Goal: Transaction & Acquisition: Purchase product/service

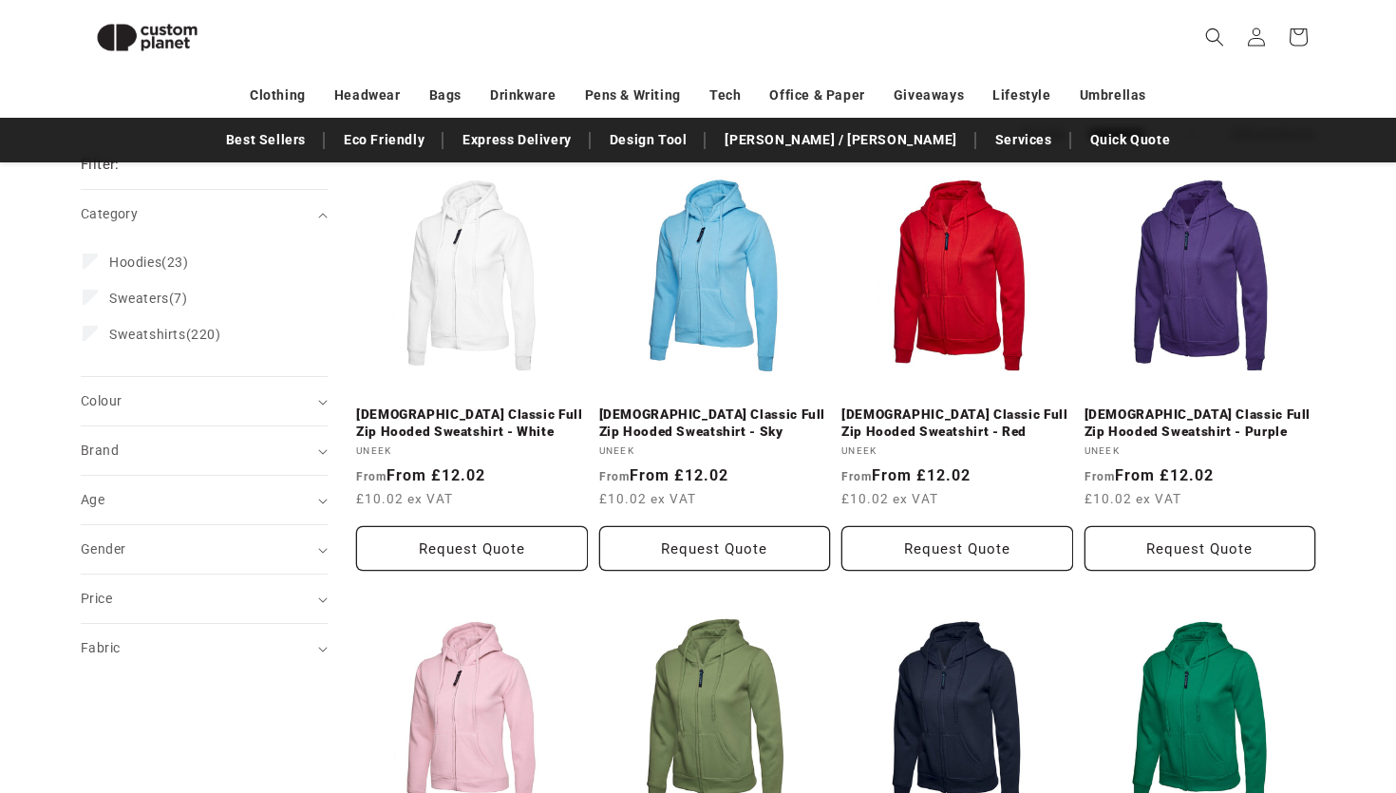
scroll to position [223, 0]
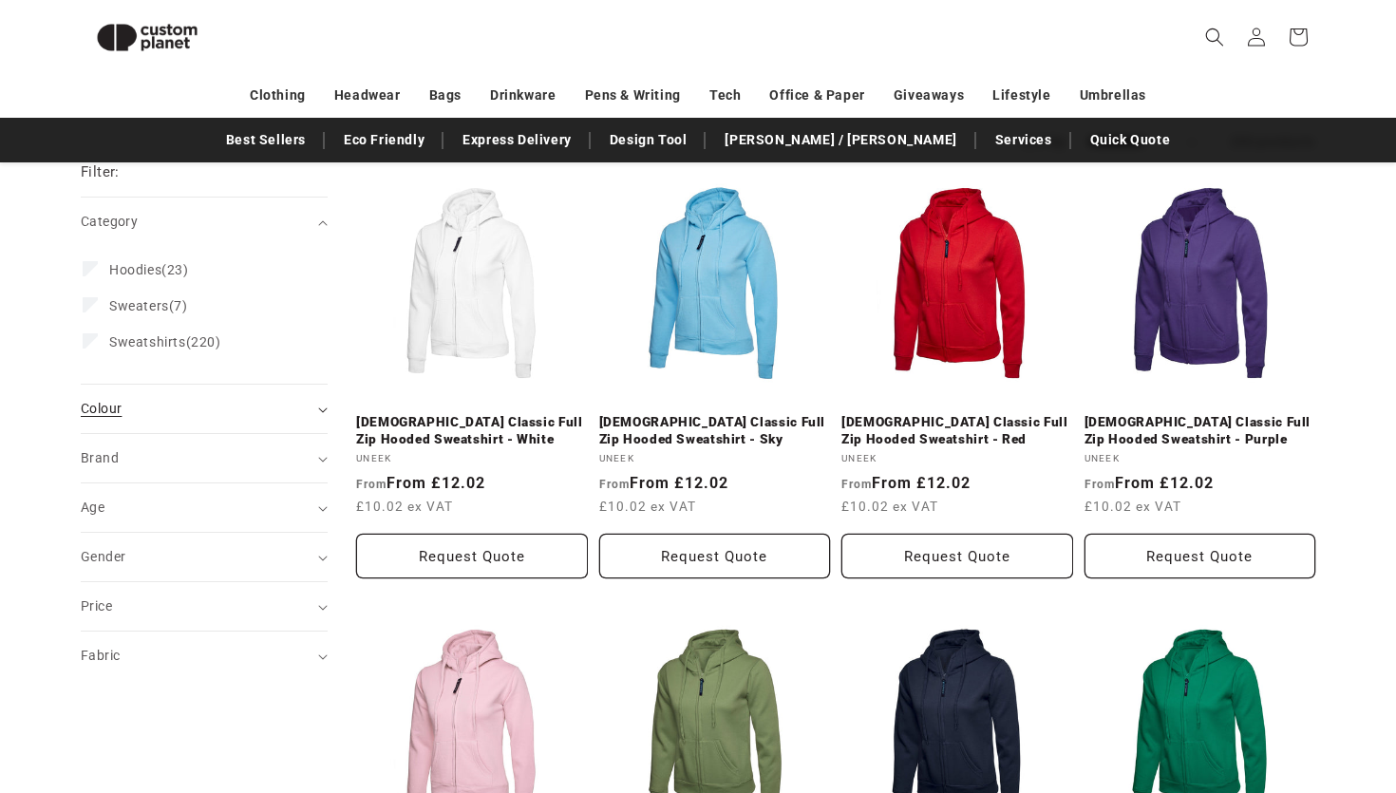
click at [209, 412] on div "Colour (0)" at bounding box center [196, 409] width 231 height 20
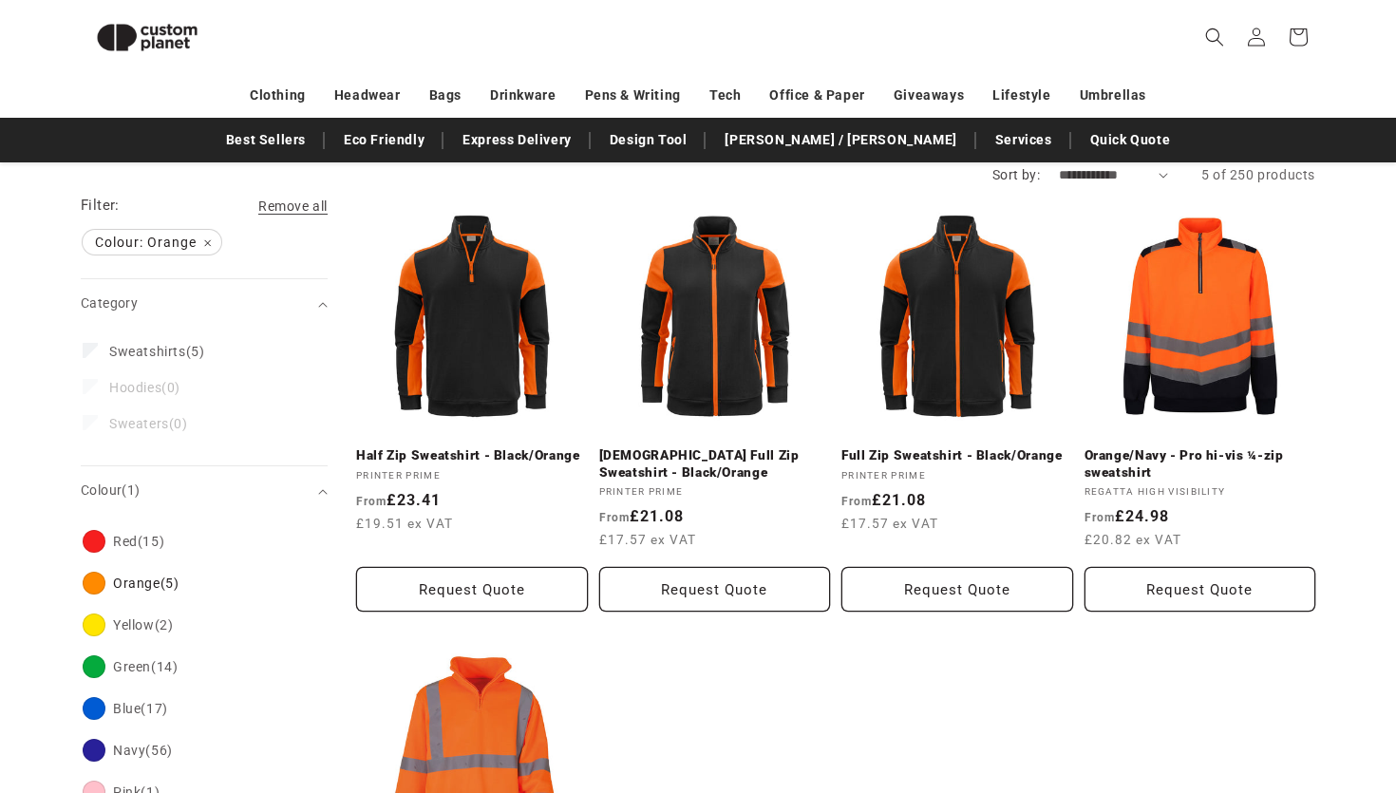
scroll to position [463, 0]
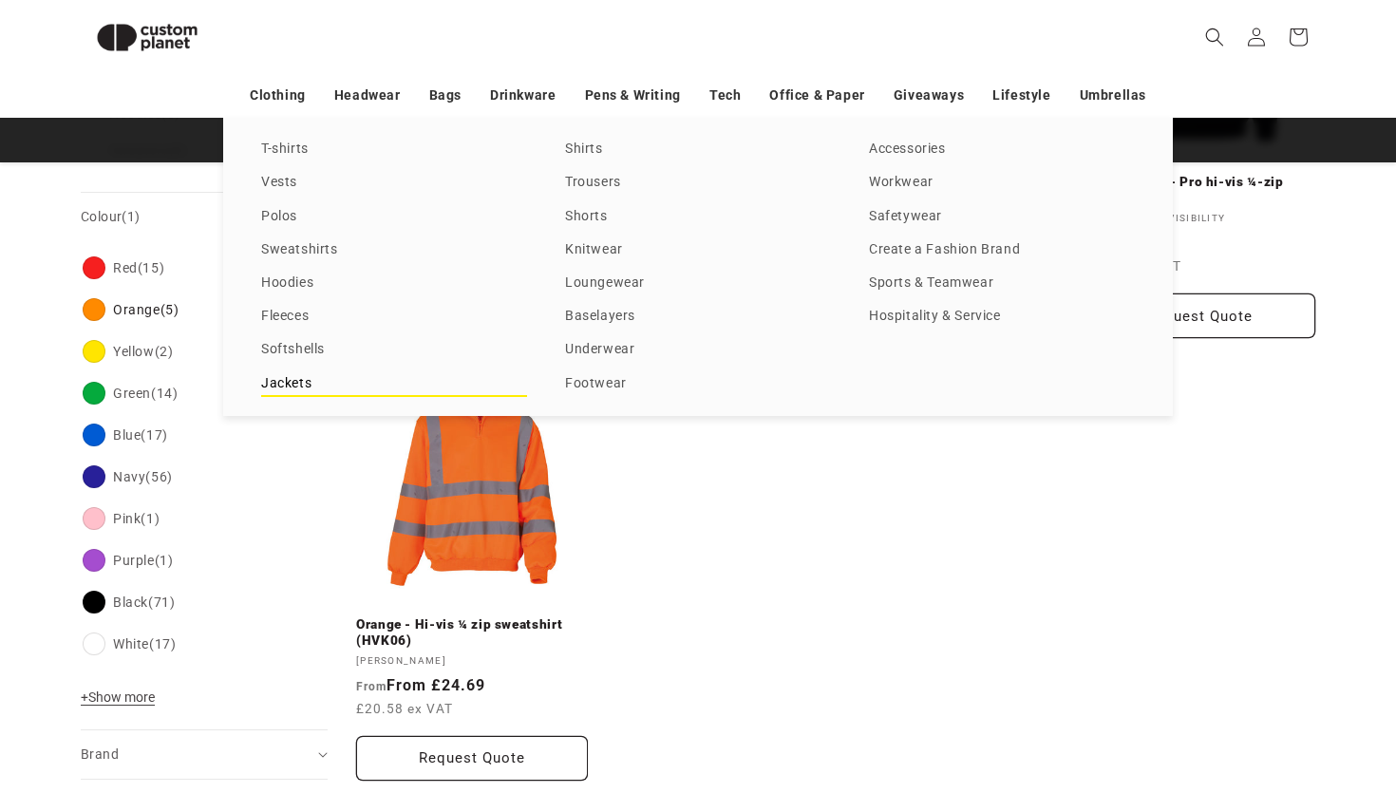
click at [291, 383] on link "Jackets" at bounding box center [394, 384] width 266 height 26
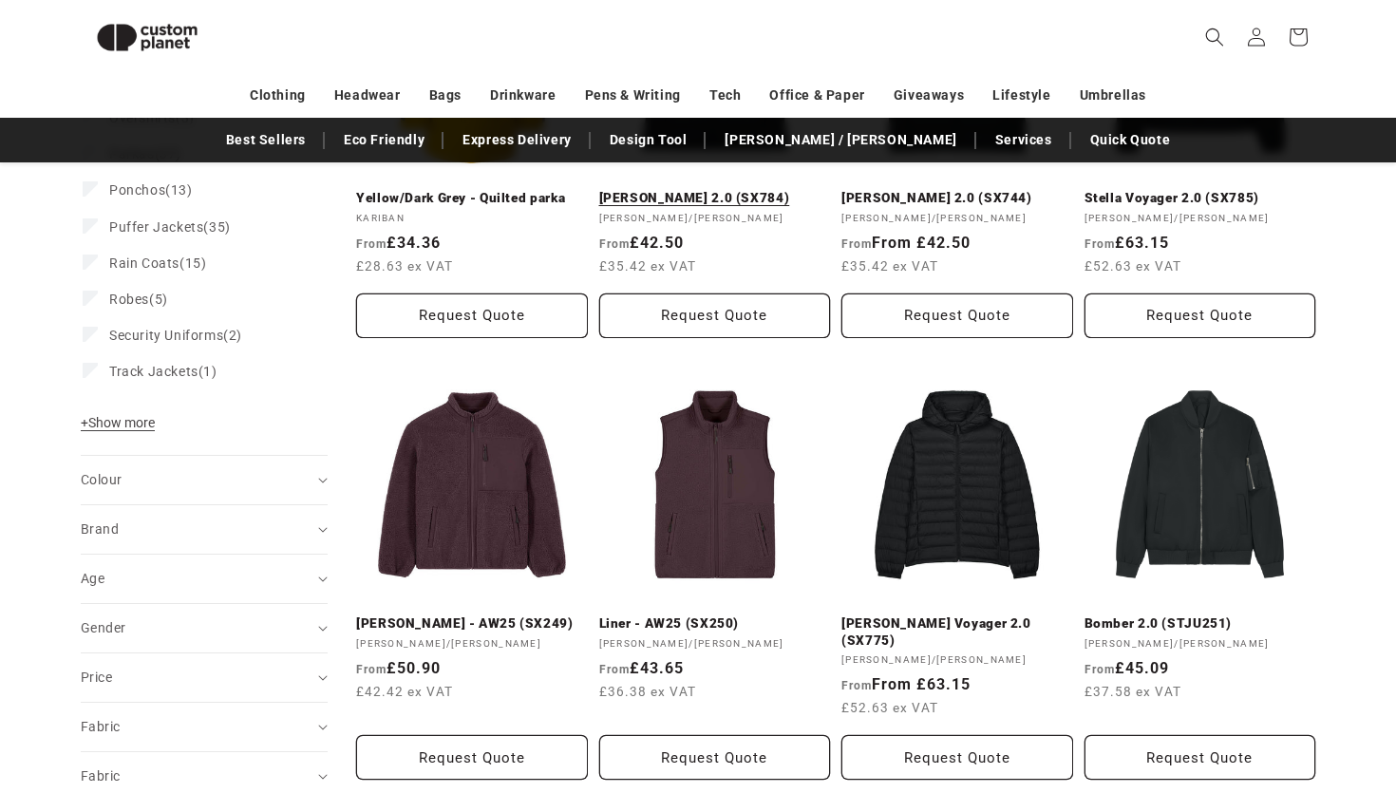
scroll to position [453, 0]
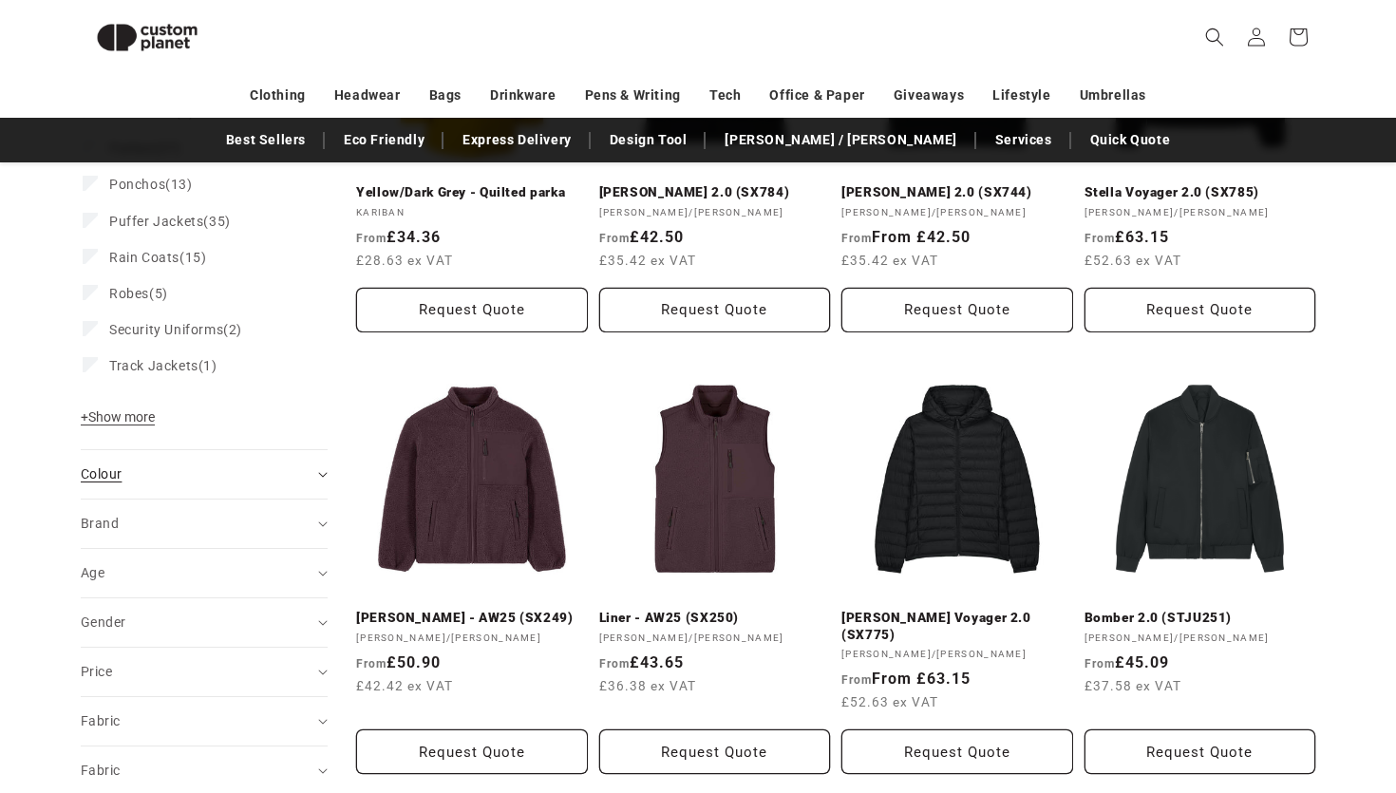
click at [253, 480] on div "Colour (0)" at bounding box center [196, 474] width 231 height 20
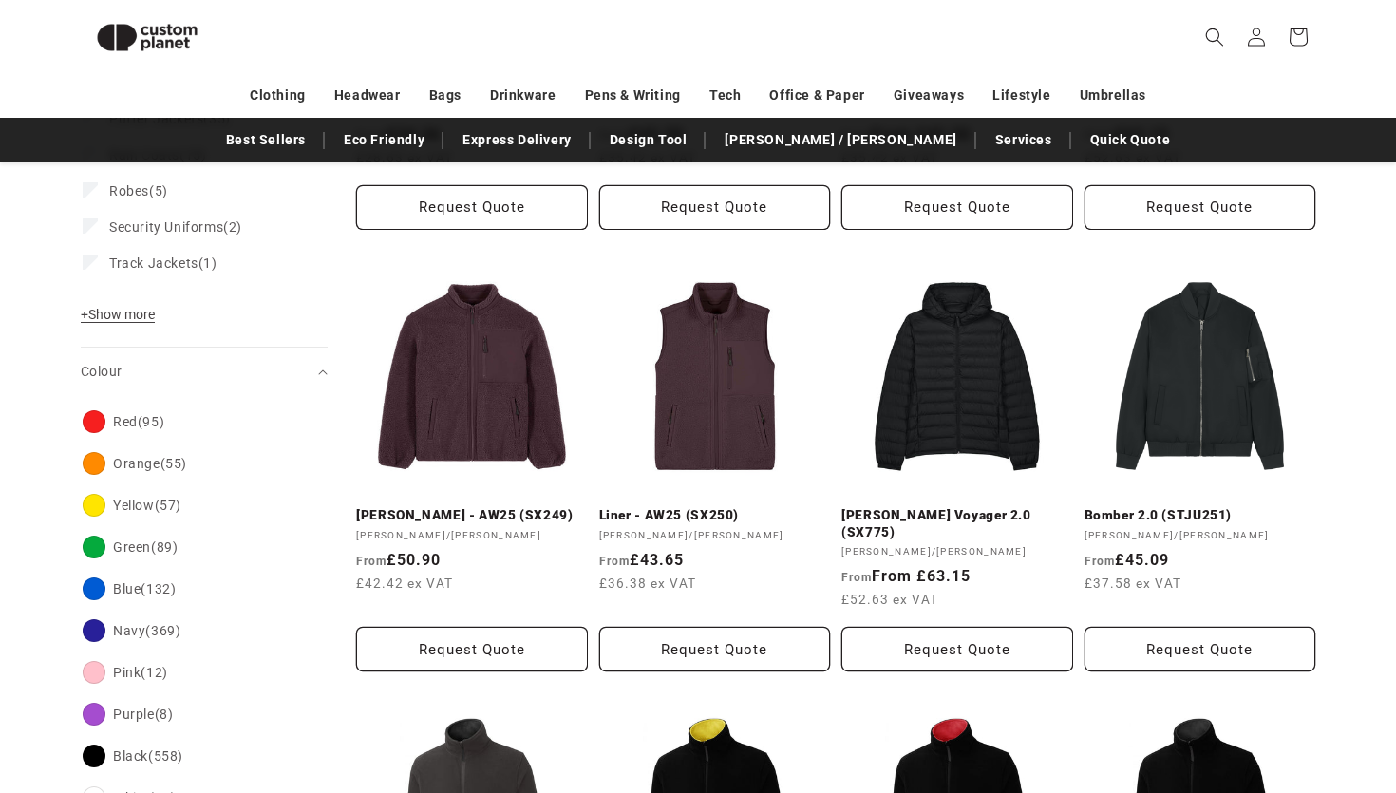
scroll to position [575, 0]
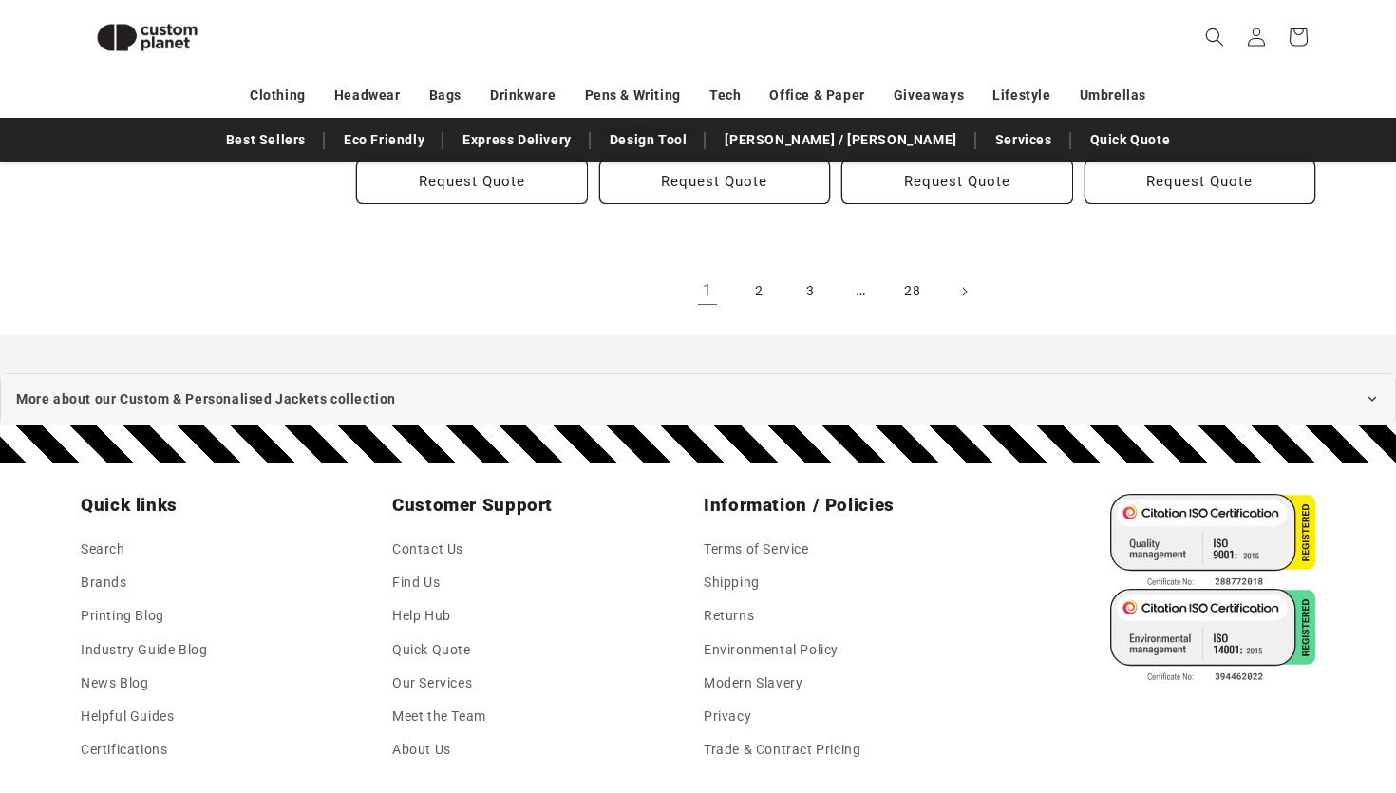
scroll to position [2231, 0]
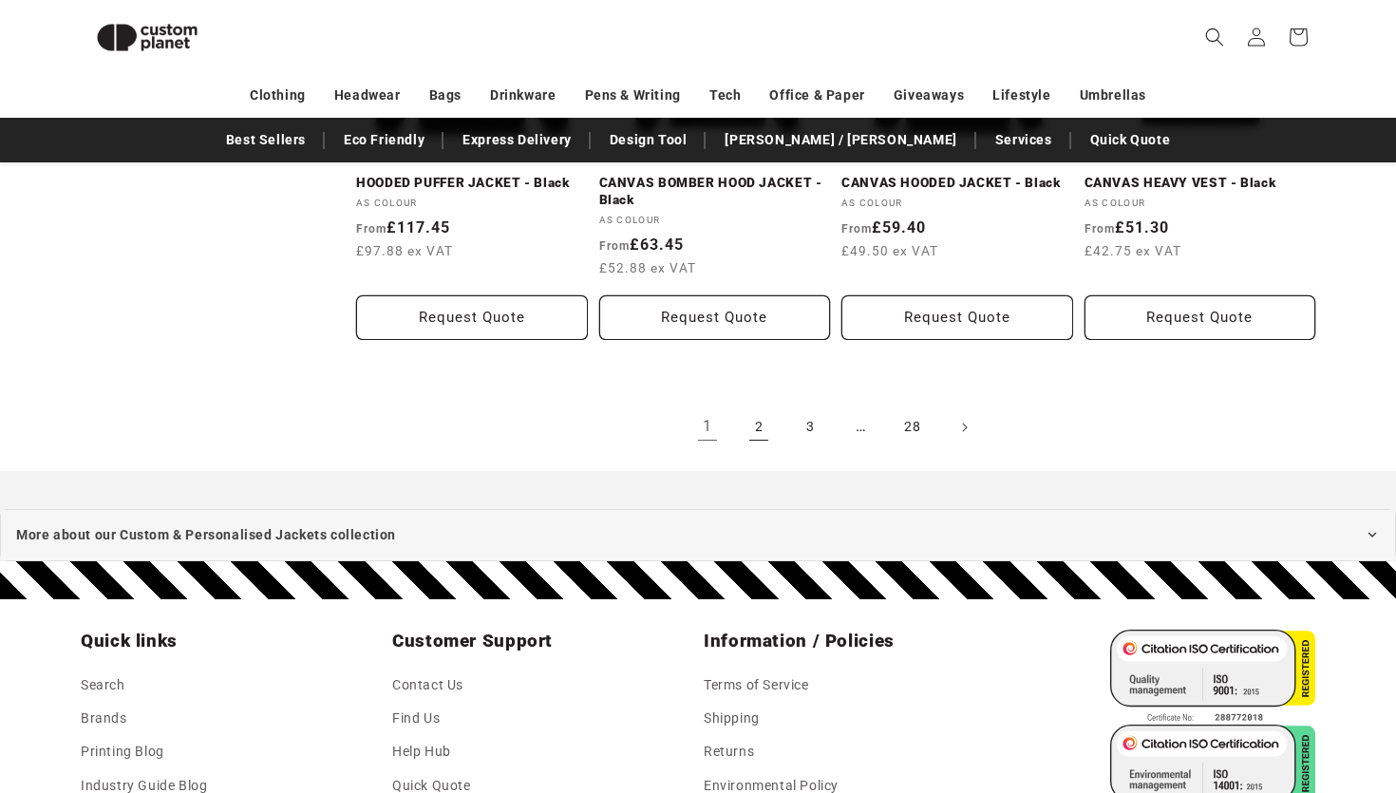
click at [761, 433] on link "2" at bounding box center [759, 427] width 42 height 42
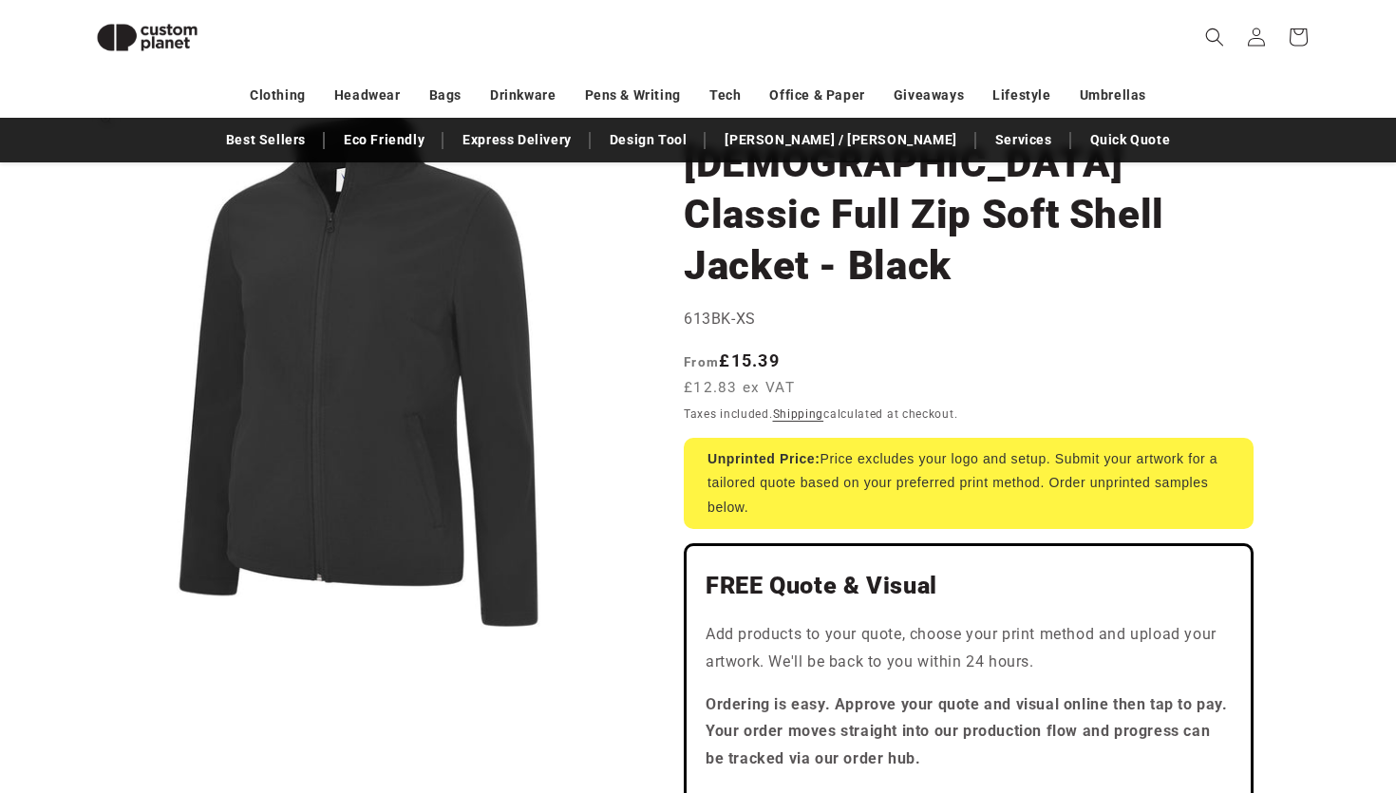
scroll to position [156, 0]
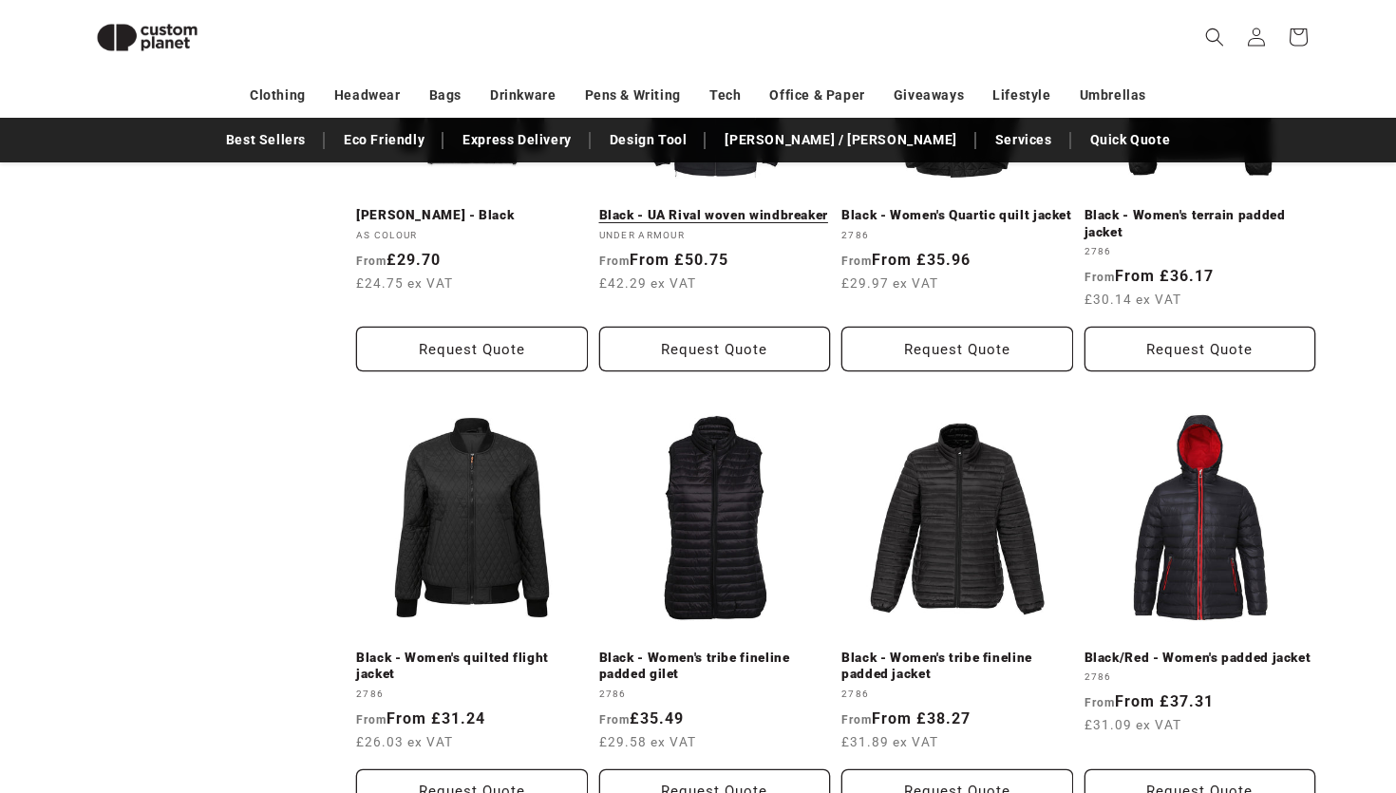
scroll to position [1991, 0]
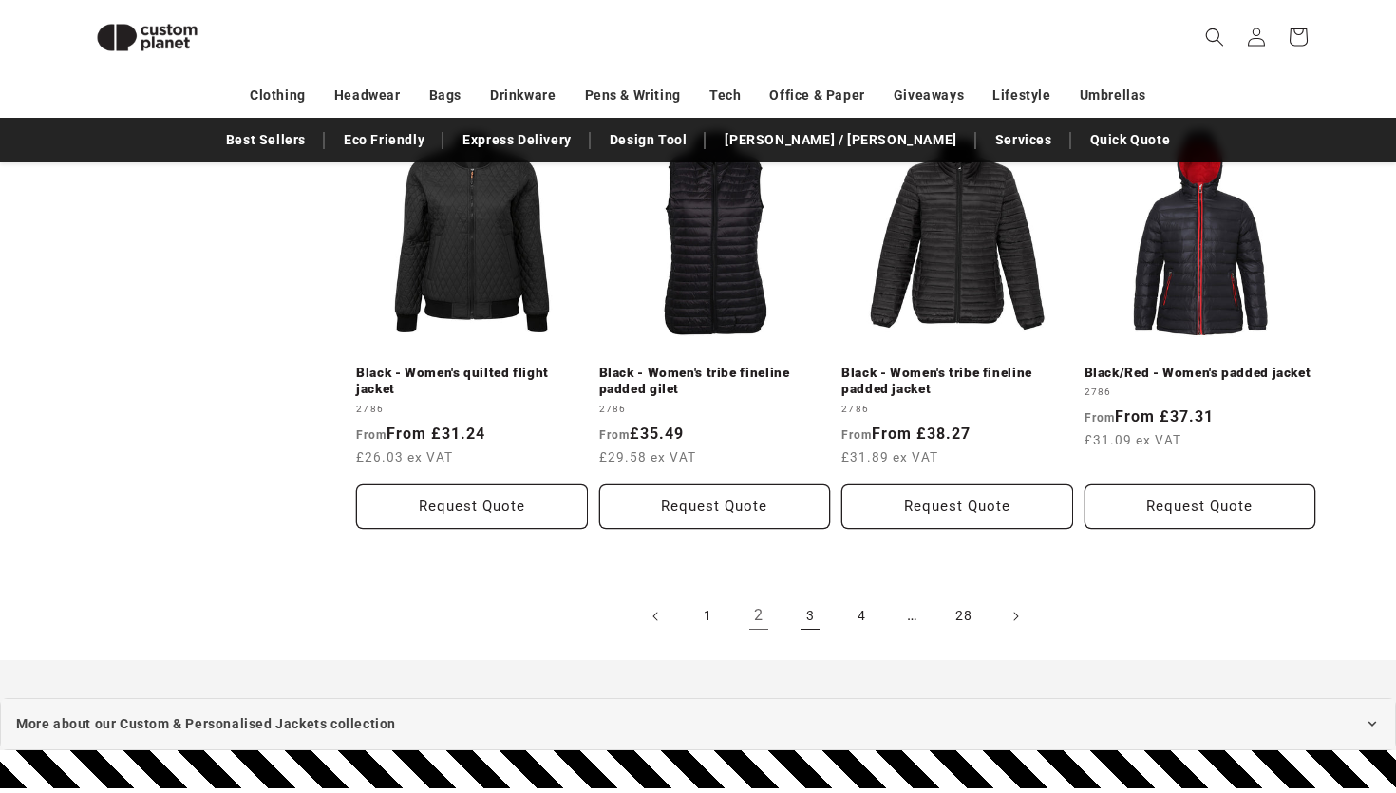
click at [810, 621] on link "3" at bounding box center [810, 616] width 42 height 42
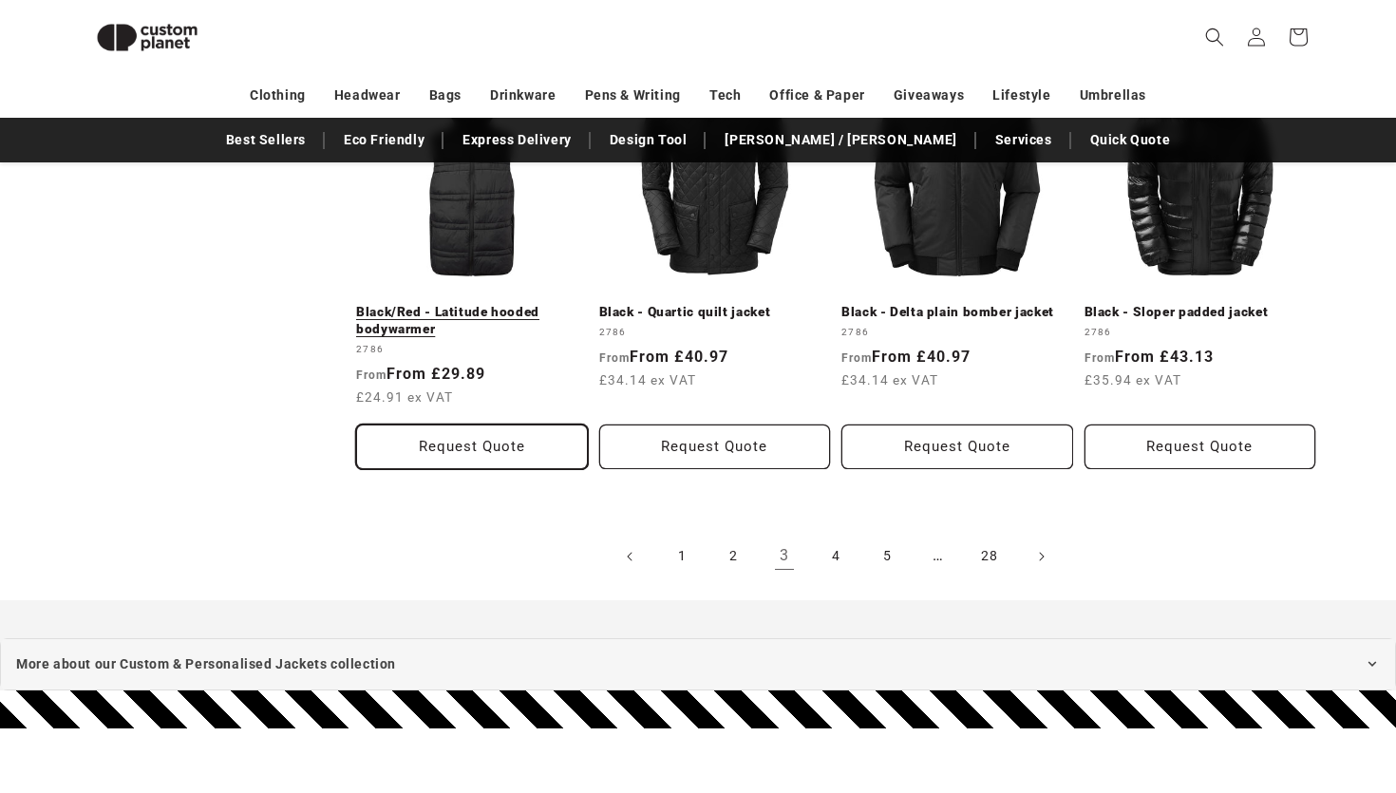
scroll to position [2110, 0]
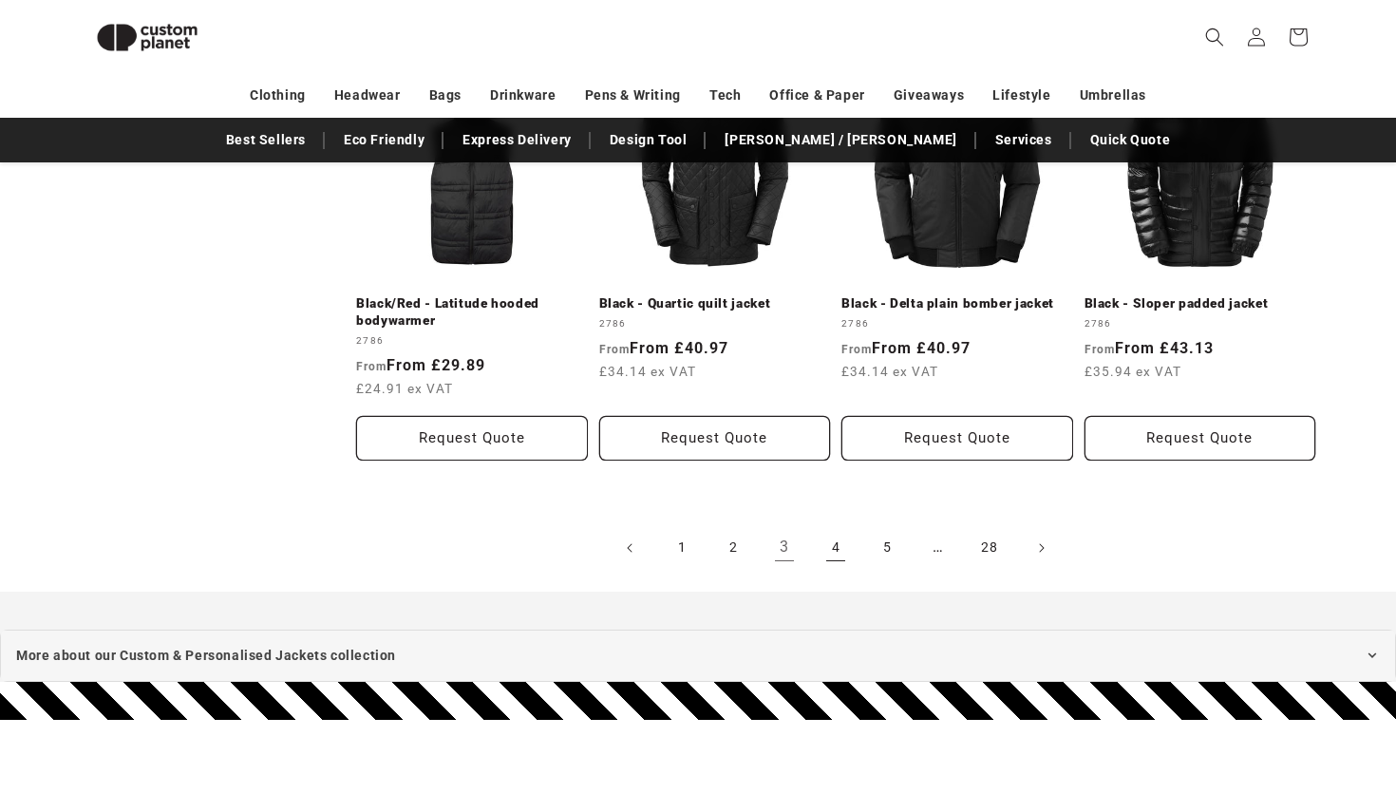
click at [836, 554] on link "4" at bounding box center [836, 548] width 42 height 42
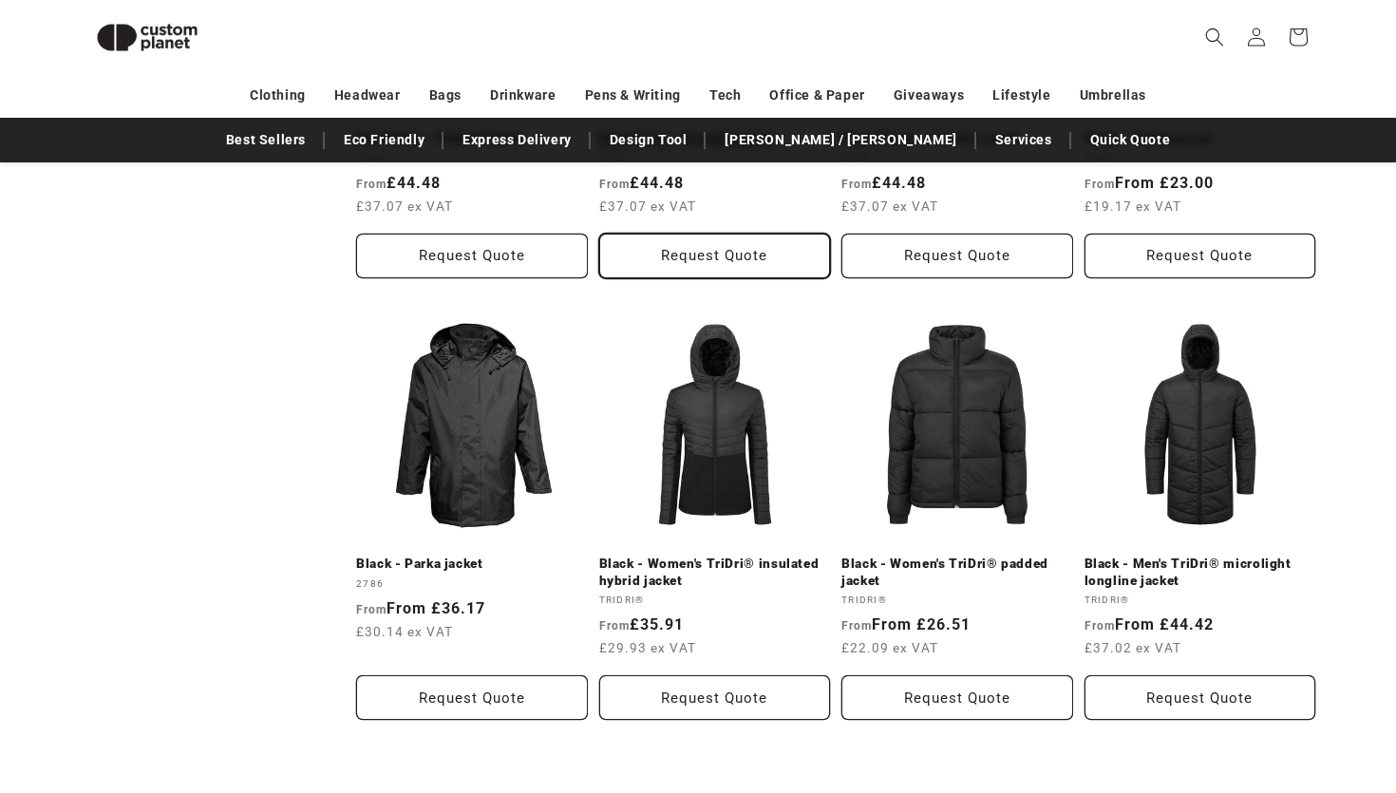
scroll to position [1820, 0]
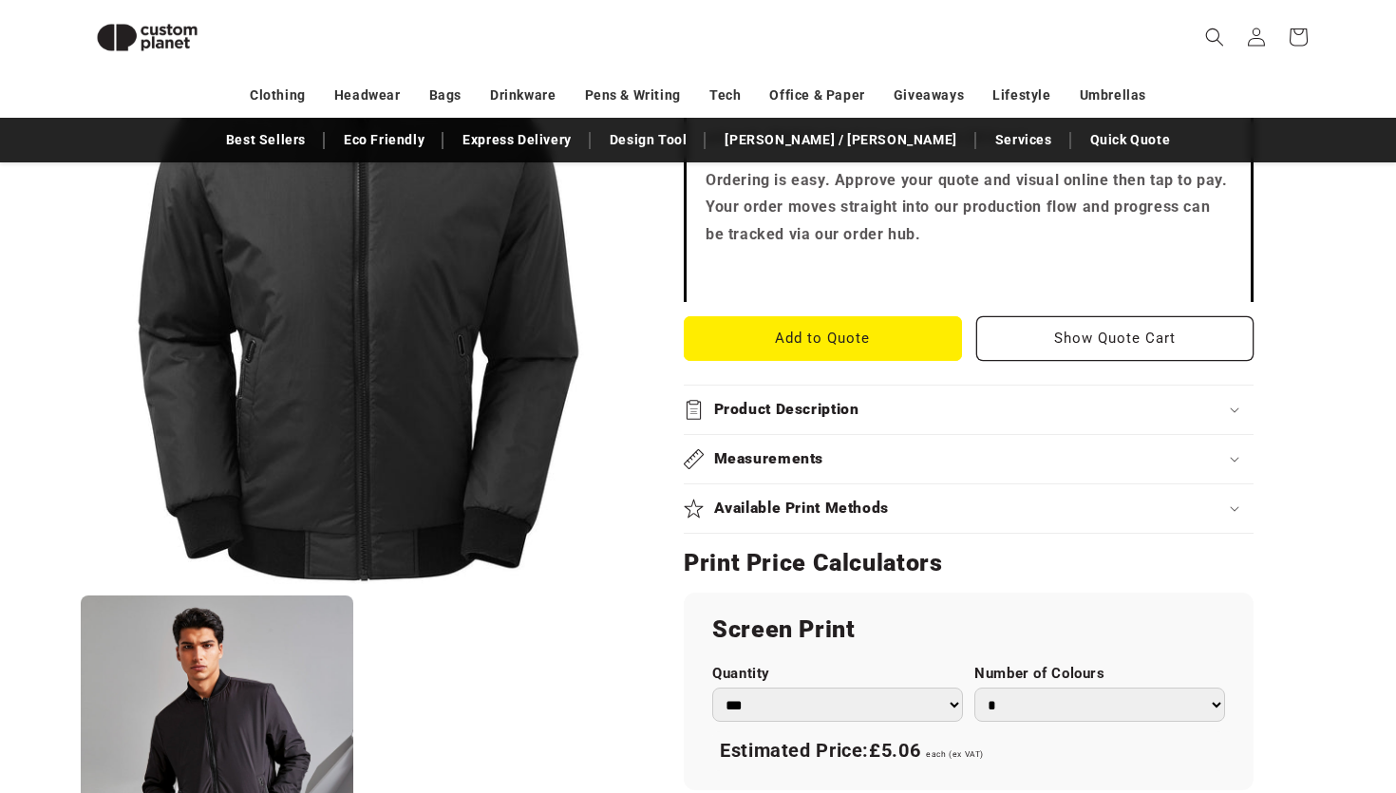
scroll to position [890, 0]
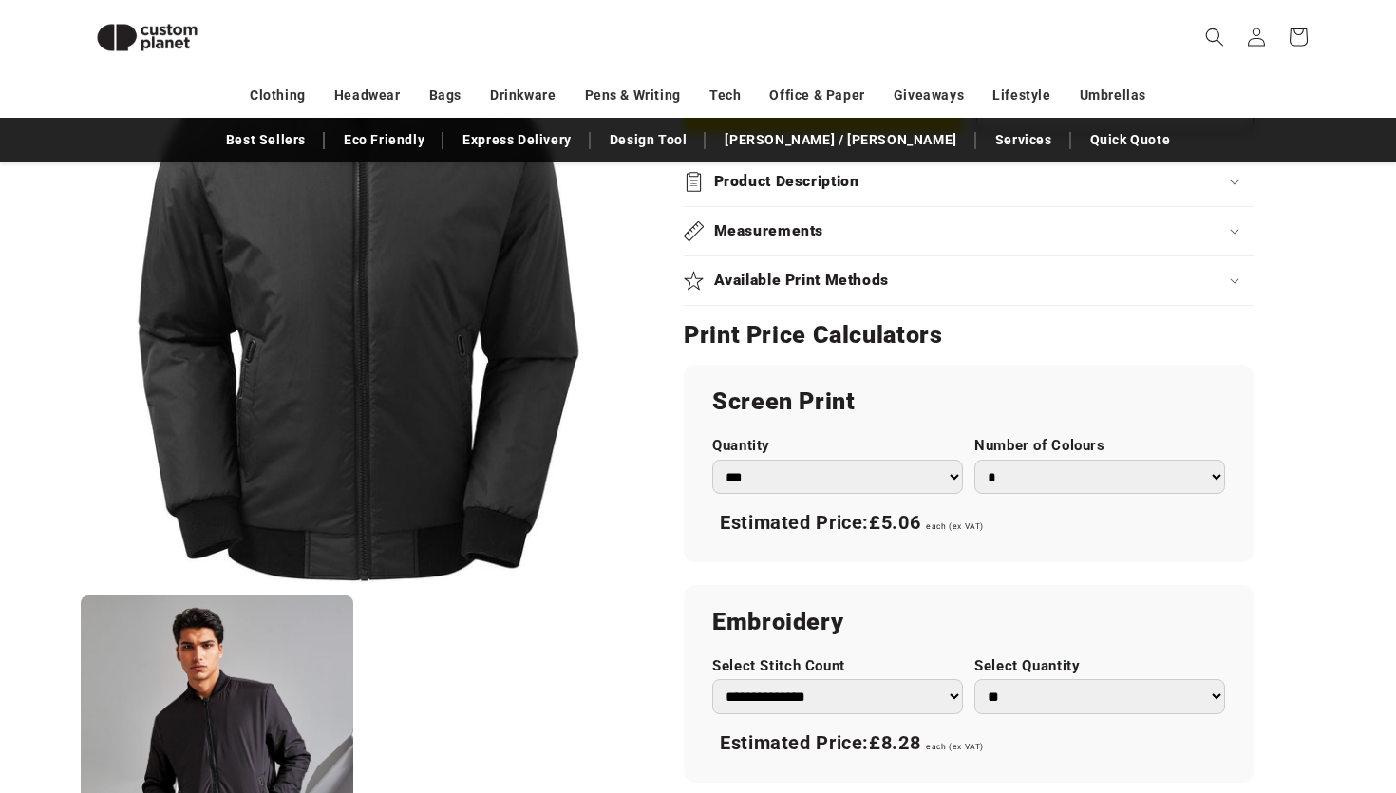
click at [772, 471] on select "*** *** *** **** **** **** ***** *****" at bounding box center [837, 477] width 251 height 35
select select "**"
click at [712, 460] on select "*** *** *** **** **** **** ***** *****" at bounding box center [837, 477] width 251 height 35
click at [1058, 481] on select "* * * * * * *" at bounding box center [1099, 477] width 251 height 35
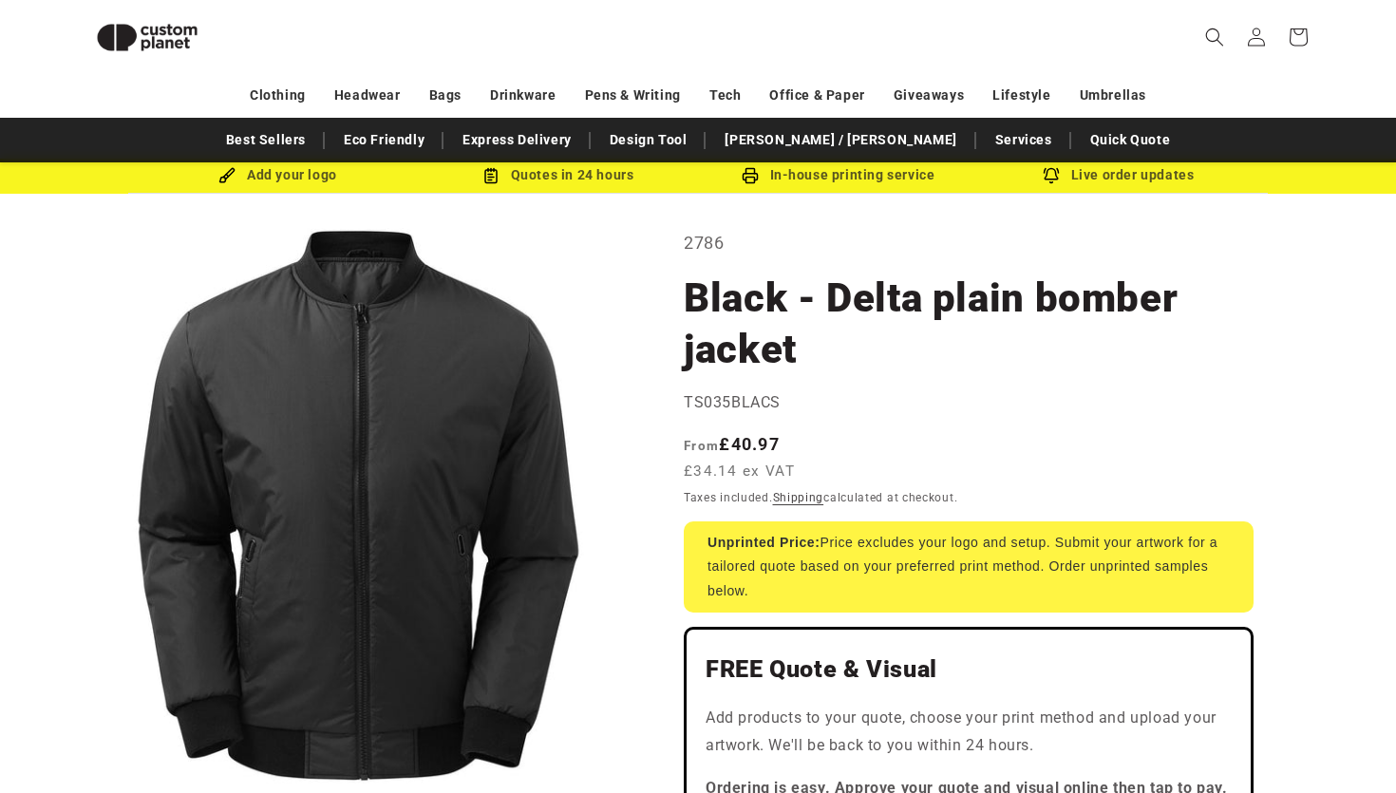
scroll to position [42, 0]
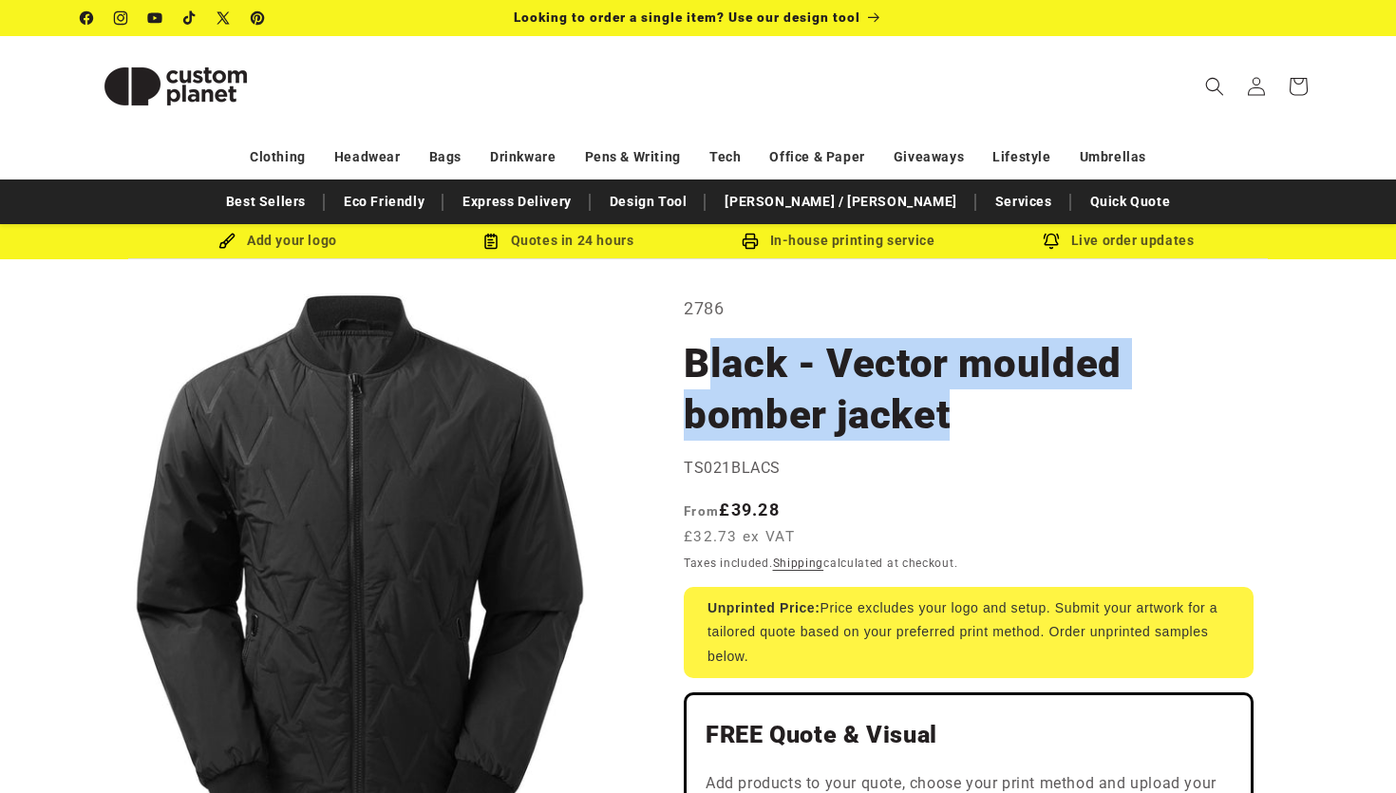
drag, startPoint x: 991, startPoint y: 420, endPoint x: 702, endPoint y: 351, distance: 297.6
click at [702, 351] on h1 "Black - Vector moulded bomber jacket" at bounding box center [969, 389] width 570 height 103
click at [970, 395] on h1 "Black - Vector moulded bomber jacket" at bounding box center [969, 389] width 570 height 103
drag, startPoint x: 964, startPoint y: 418, endPoint x: 688, endPoint y: 354, distance: 283.6
click at [688, 354] on h1 "Black - Vector moulded bomber jacket" at bounding box center [969, 389] width 570 height 103
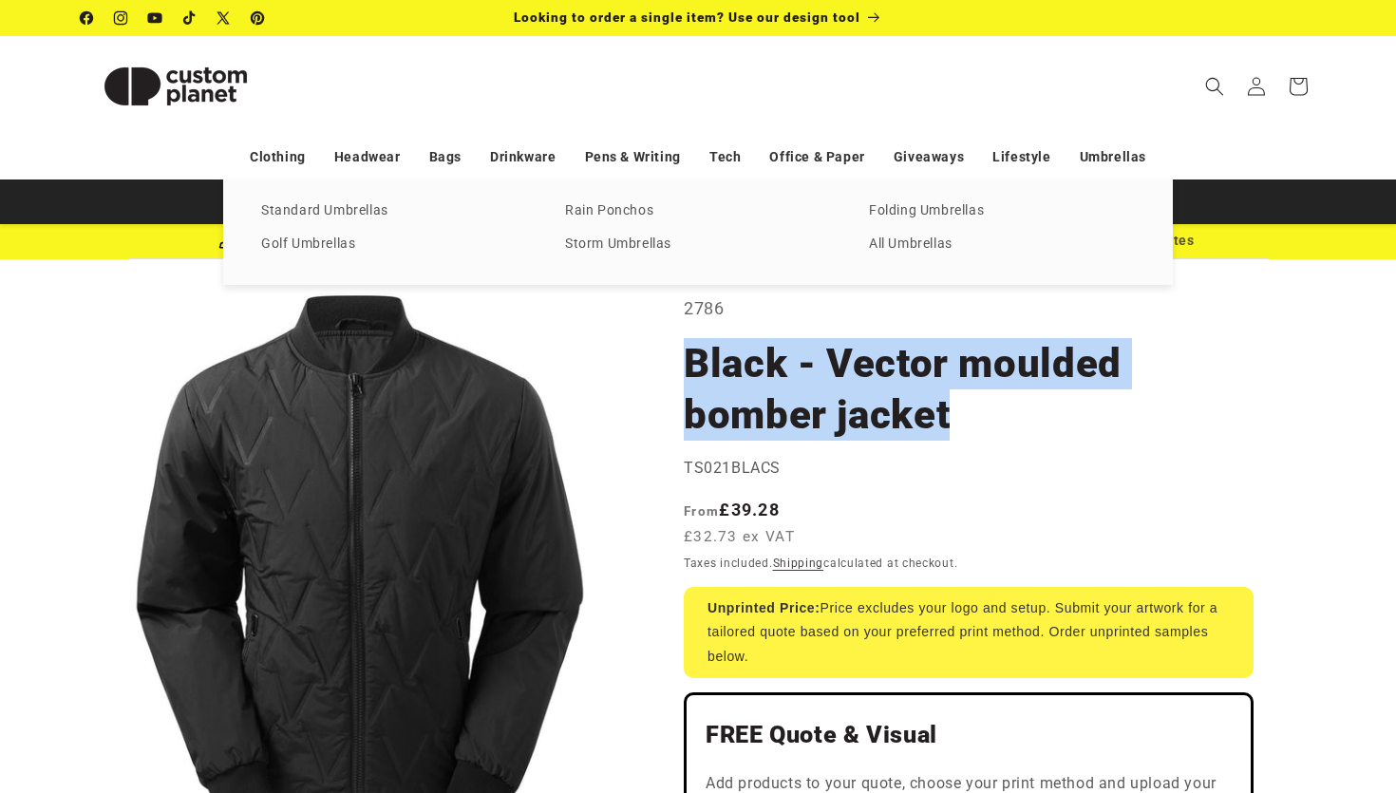
copy h1 "Black - Vector moulded bomber jacket"
